Goal: Information Seeking & Learning: Understand process/instructions

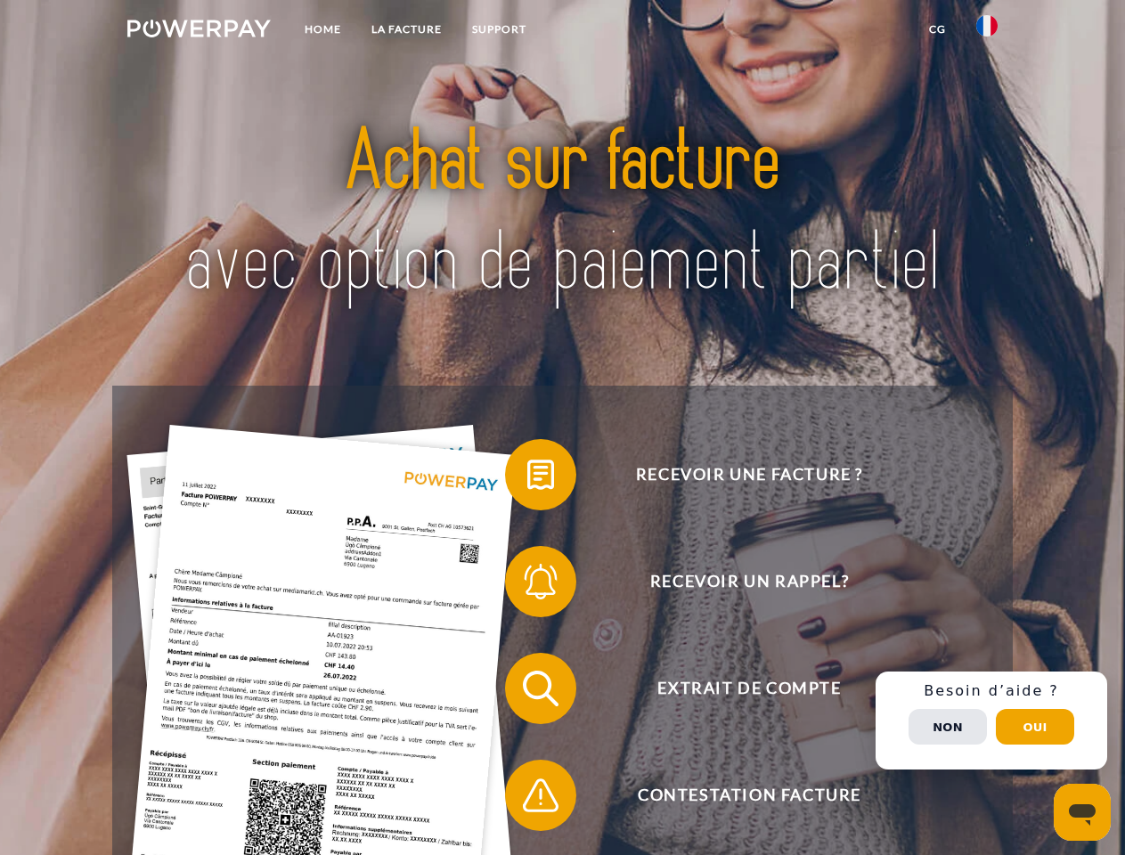
click at [199, 31] on img at bounding box center [198, 29] width 143 height 18
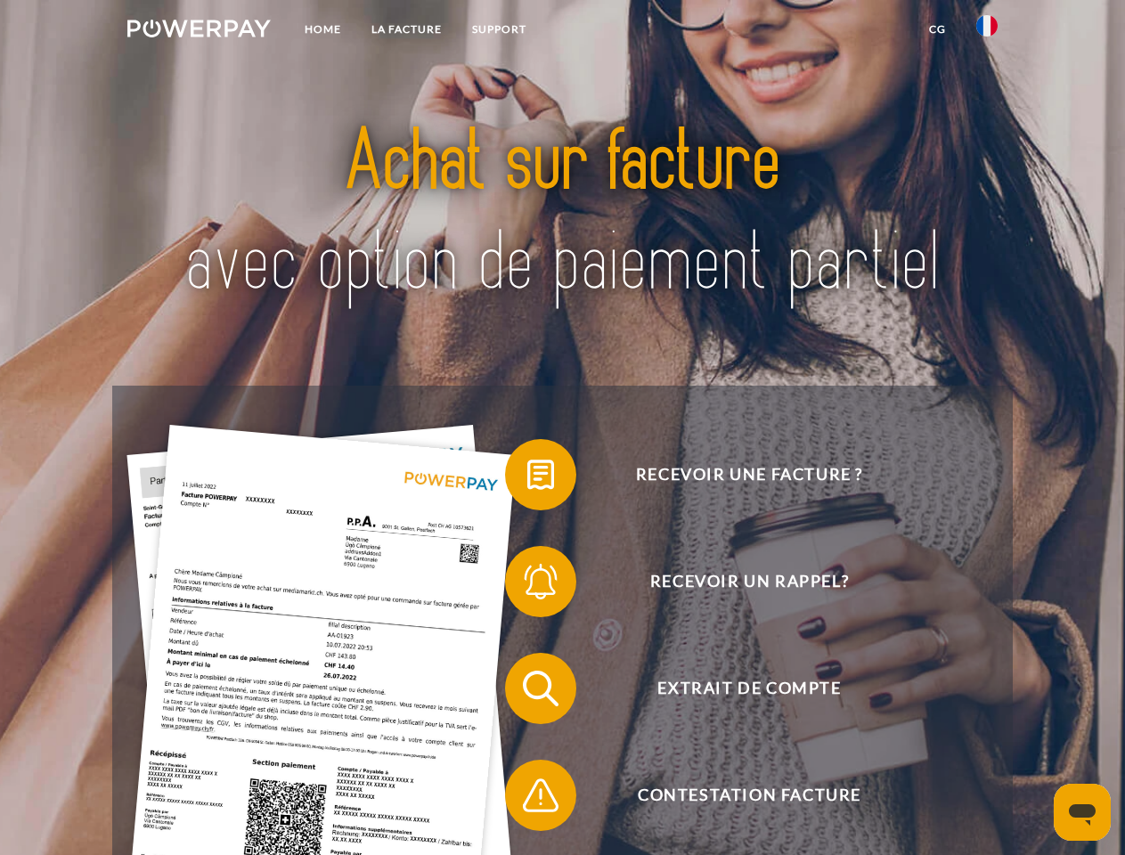
click at [987, 31] on img at bounding box center [986, 25] width 21 height 21
click at [937, 29] on link "CG" at bounding box center [937, 29] width 47 height 32
click at [527, 478] on span at bounding box center [513, 474] width 89 height 89
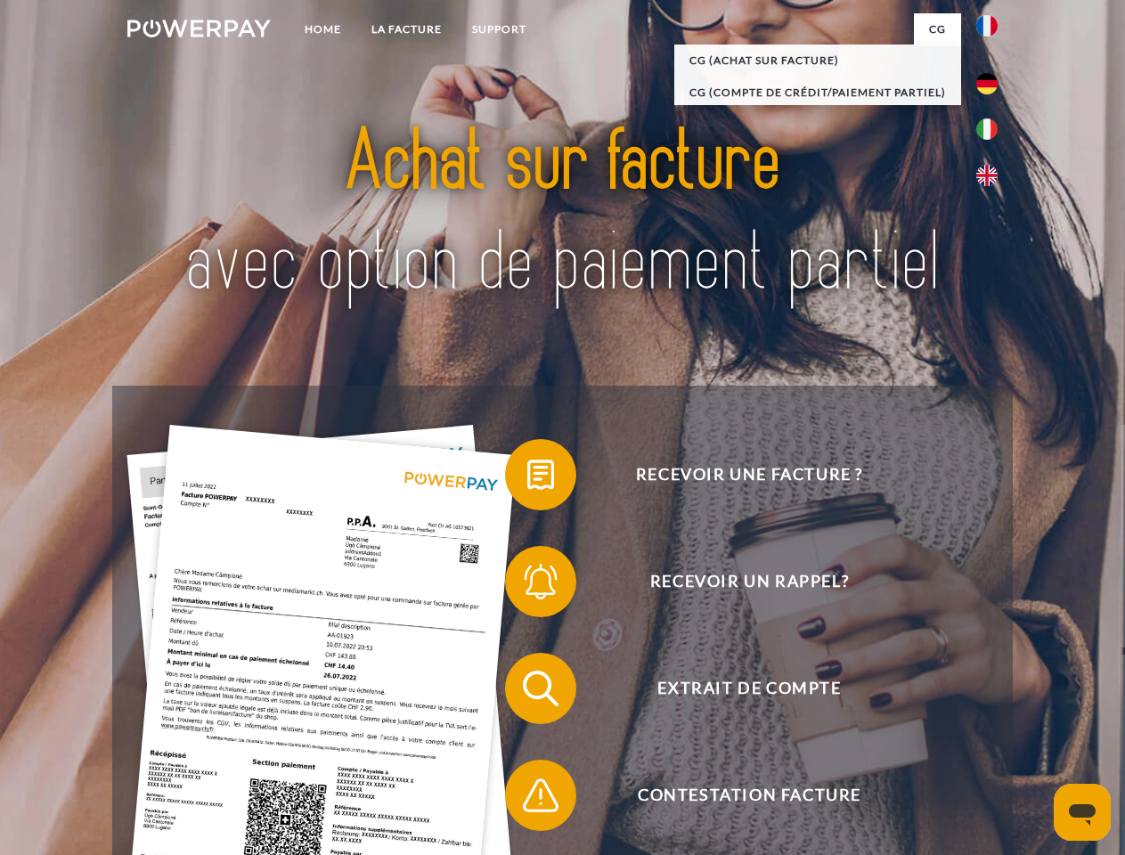
click at [527, 585] on span at bounding box center [513, 581] width 89 height 89
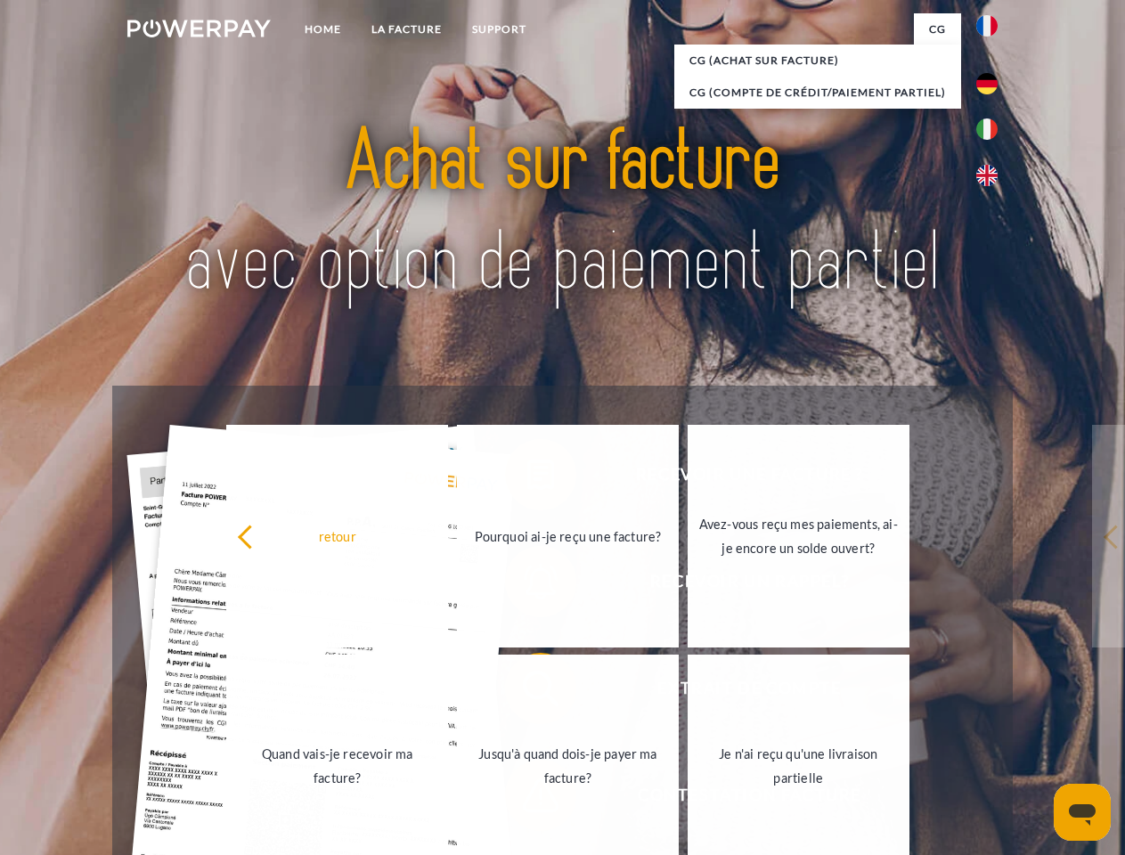
click at [527, 692] on link "Jusqu'à quand dois-je payer ma facture?" at bounding box center [568, 766] width 222 height 223
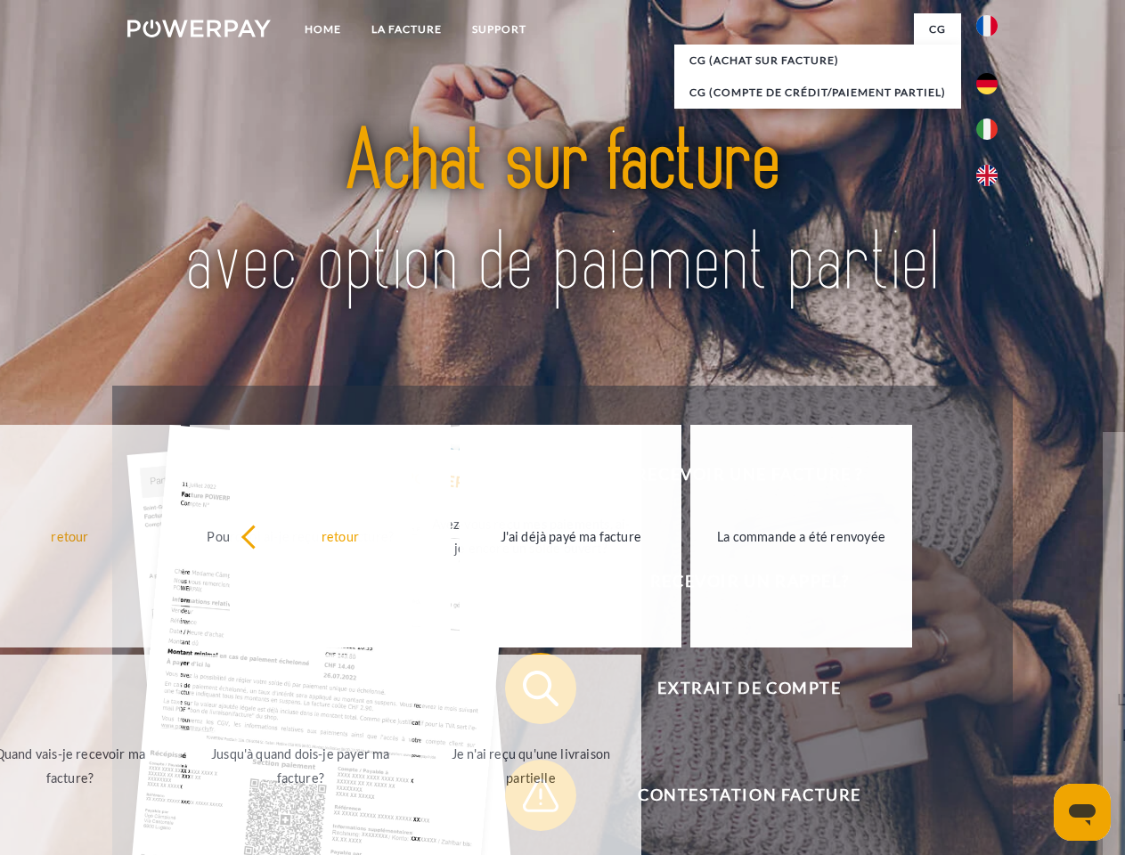
click at [527, 799] on span at bounding box center [513, 795] width 89 height 89
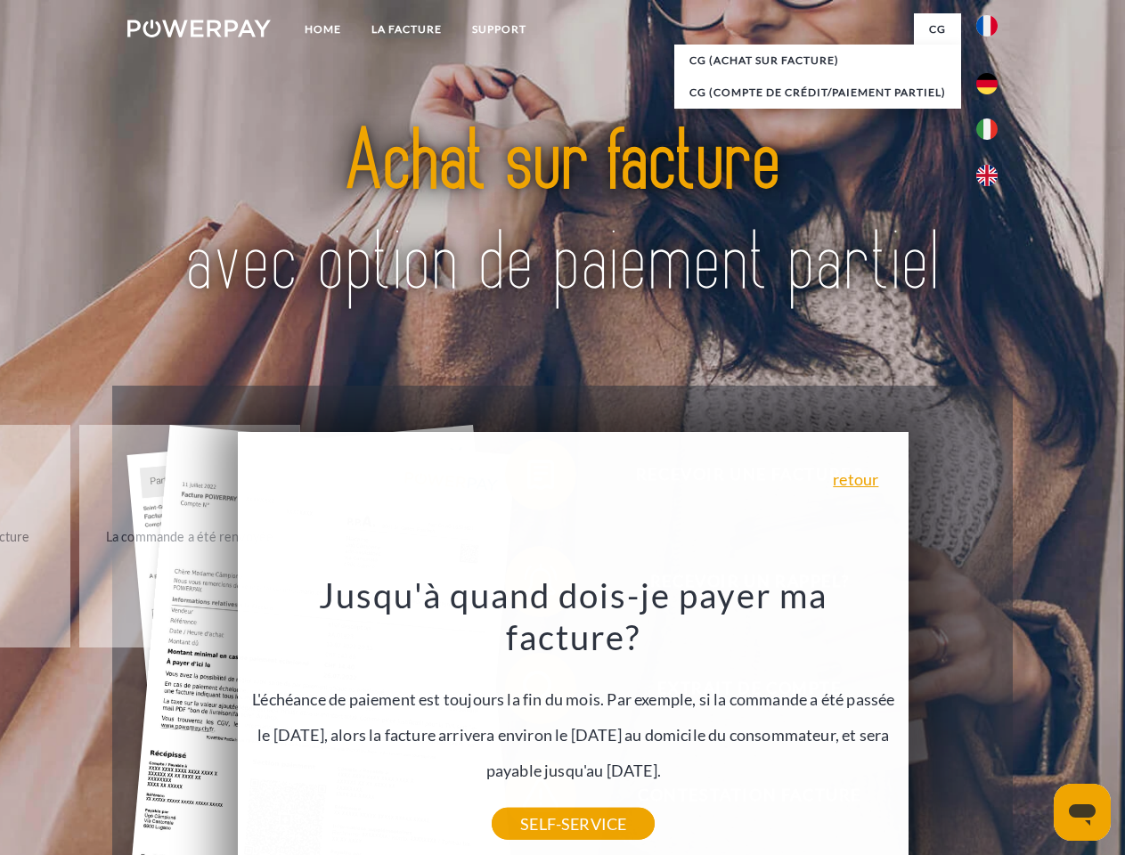
click at [991, 721] on div "Recevoir une facture ? Recevoir un rappel? Extrait de compte retour" at bounding box center [562, 742] width 900 height 713
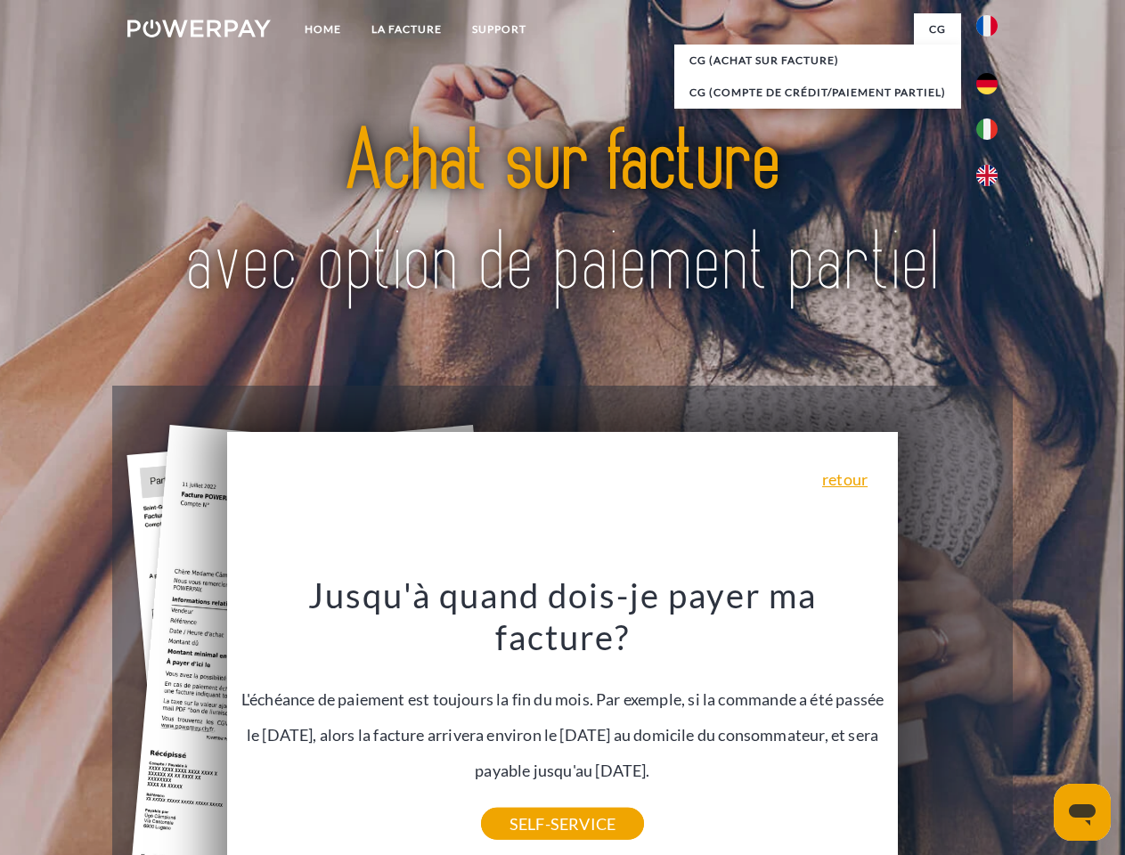
click at [948, 724] on span "Extrait de compte" at bounding box center [749, 688] width 436 height 71
click at [1035, 727] on header "Home LA FACTURE Support" at bounding box center [562, 615] width 1125 height 1230
